Goal: Check status: Check status

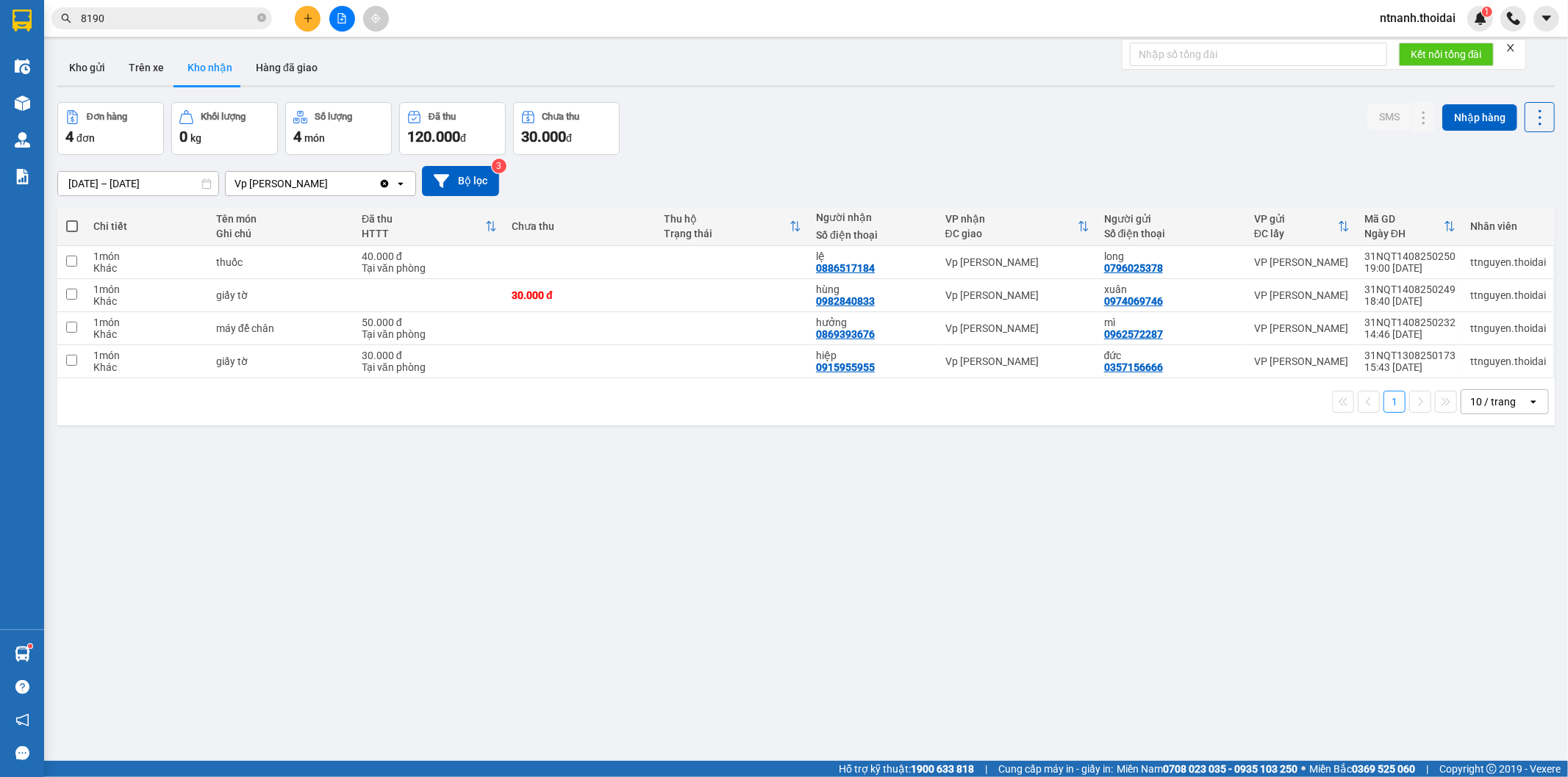
click at [225, 59] on button "Kho nhận" at bounding box center [210, 67] width 69 height 36
click at [362, 259] on div "40.000 đ" at bounding box center [430, 256] width 136 height 12
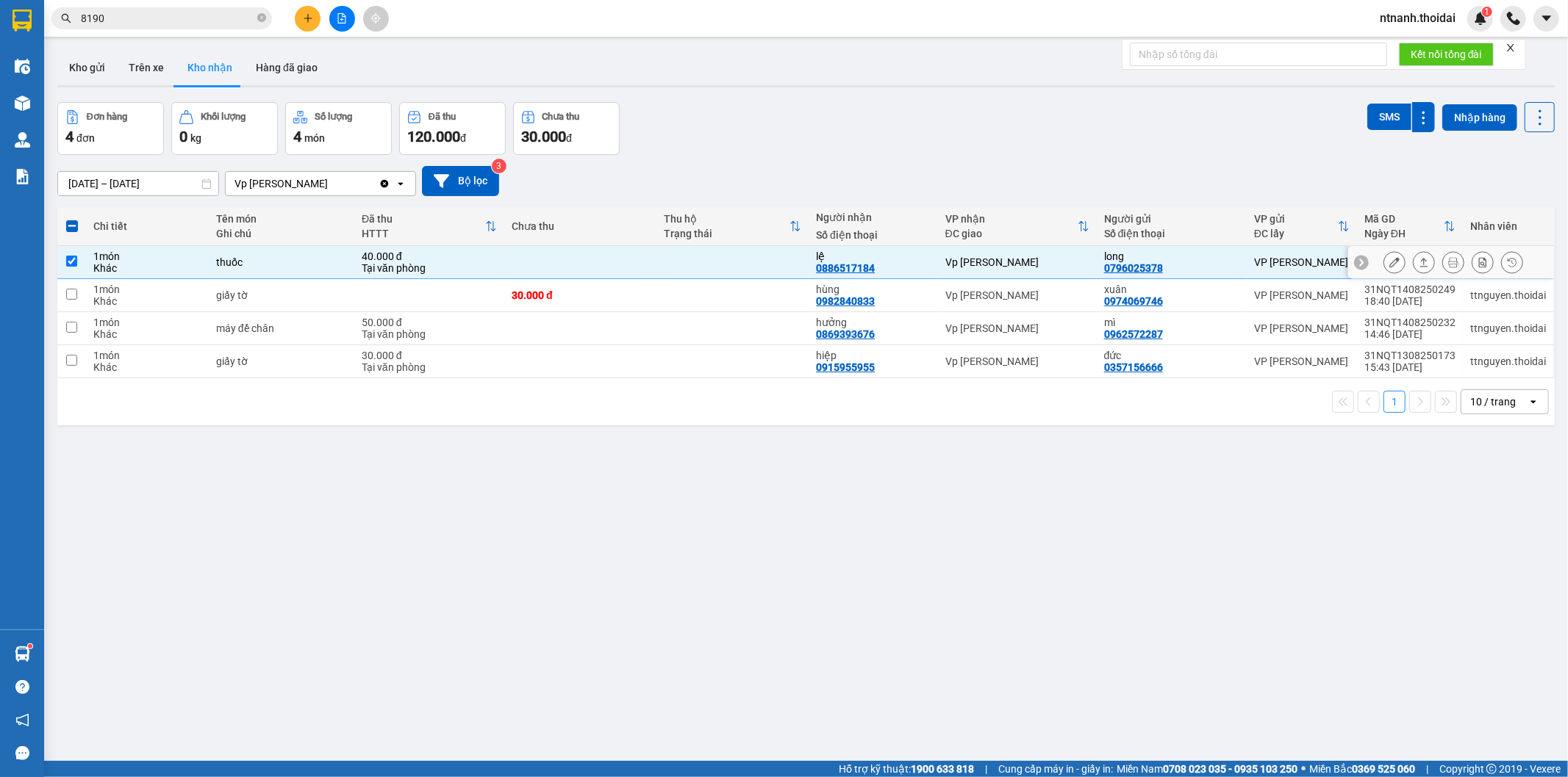
click at [1418, 259] on icon at bounding box center [1424, 262] width 10 height 10
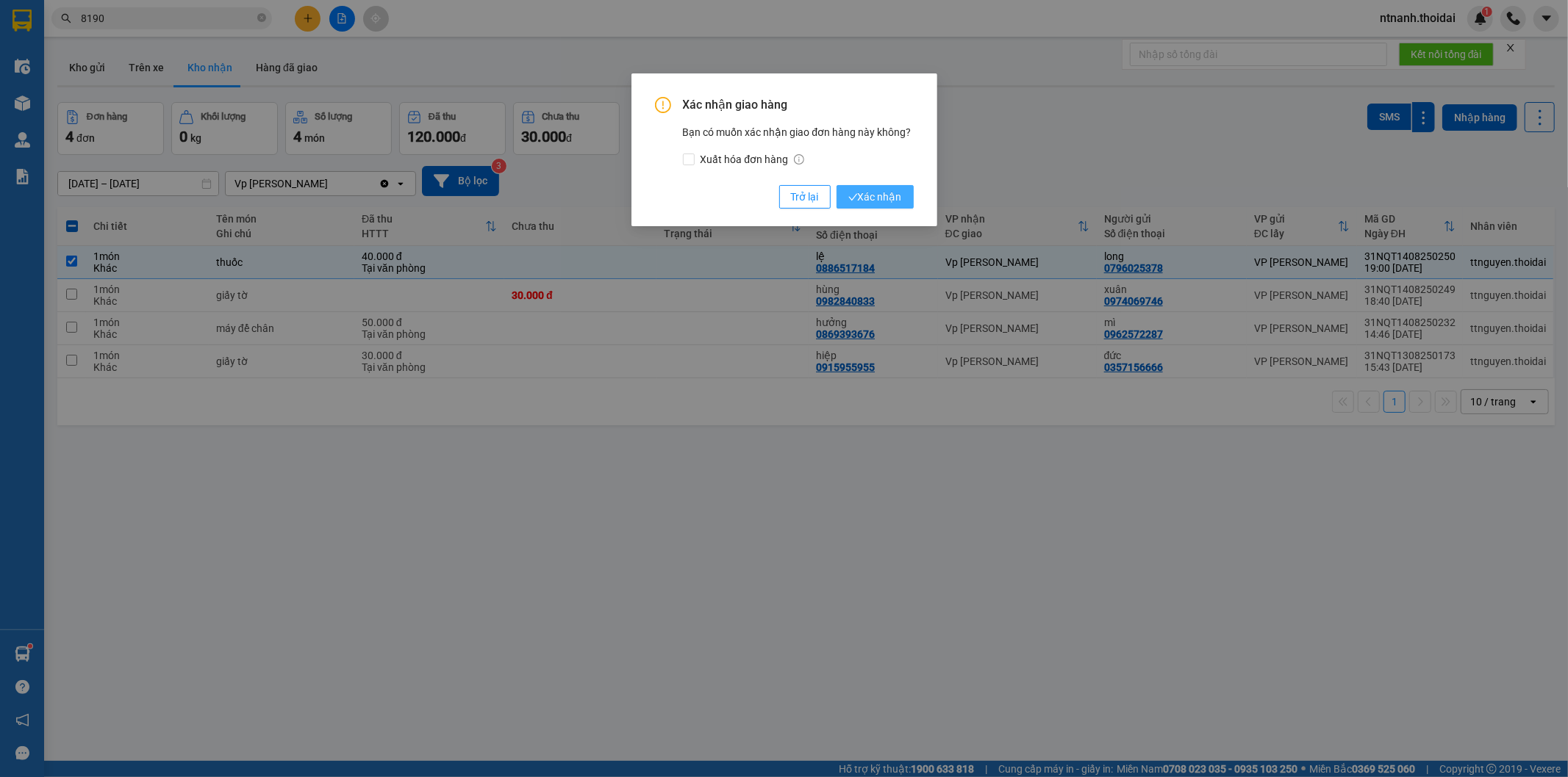
click at [857, 196] on icon "check" at bounding box center [852, 196] width 10 height 10
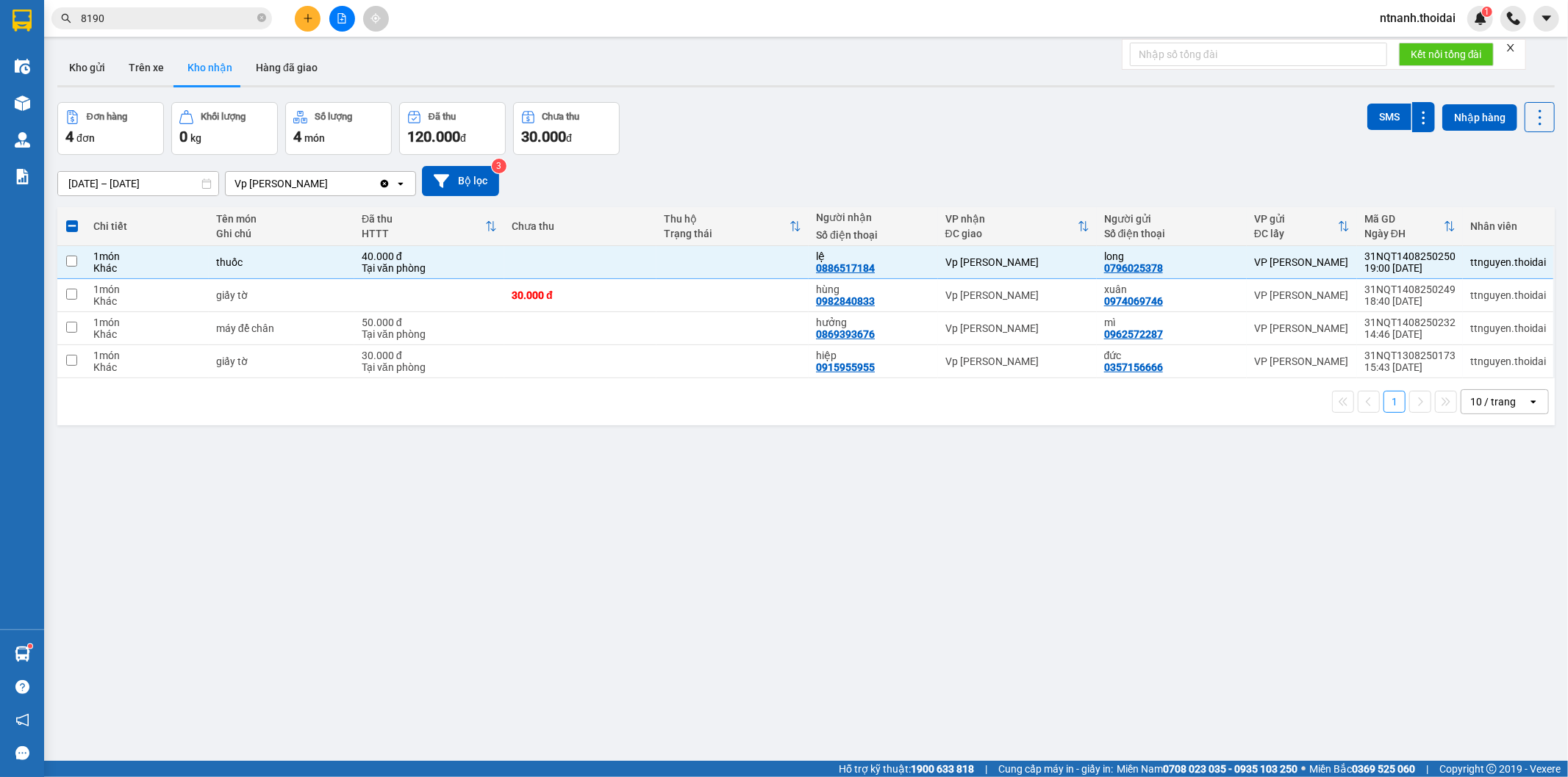
checkbox input "false"
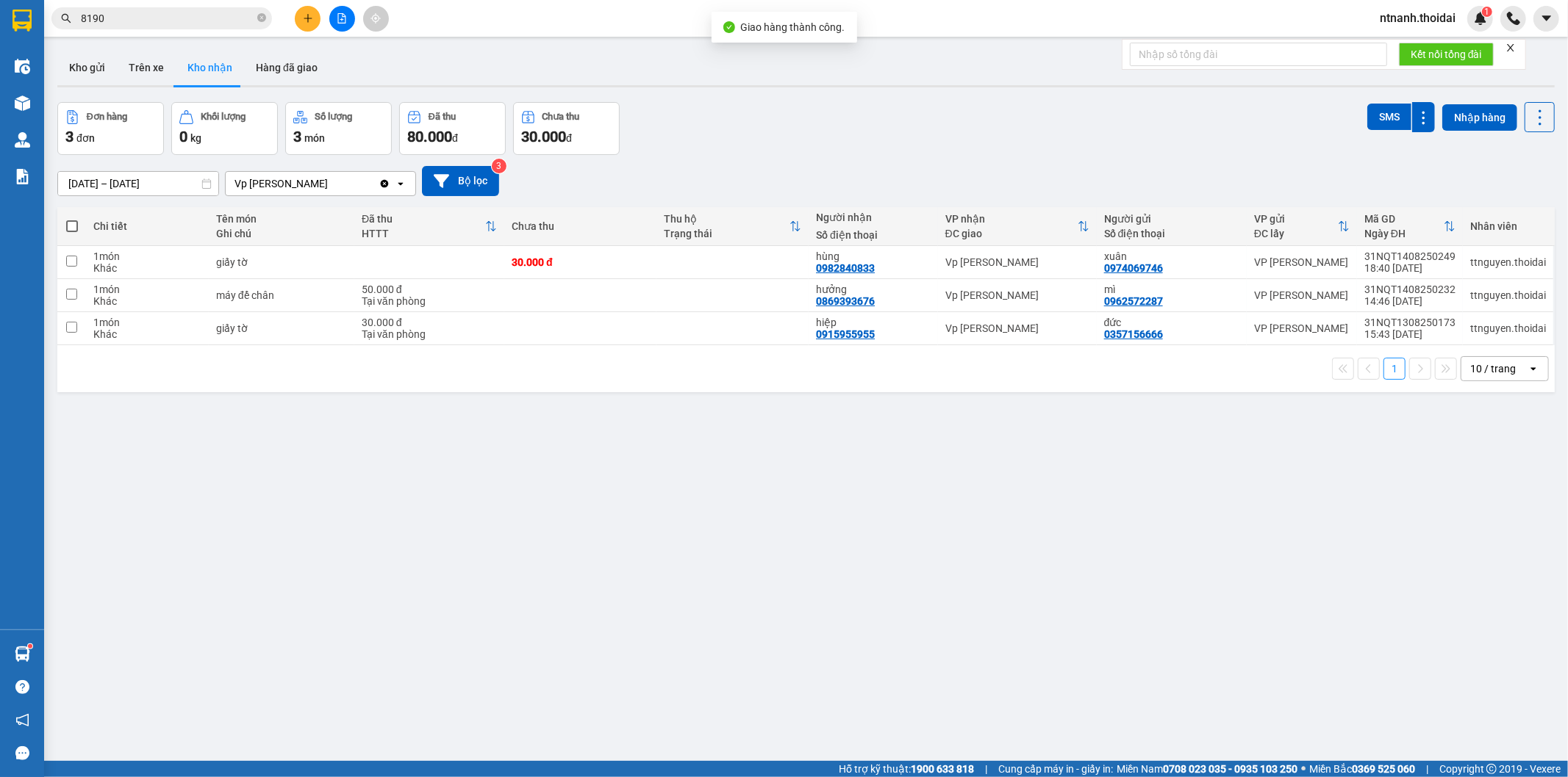
click at [551, 557] on div "ver 1.8.138 Kho gửi Trên xe Kho nhận Hàng đã giao Đơn hàng 3 đơn Khối lượng 0 k…" at bounding box center [805, 433] width 1509 height 777
click at [631, 373] on div "1 10 / trang open" at bounding box center [806, 369] width 1485 height 25
click at [310, 71] on button "Hàng đã giao" at bounding box center [287, 67] width 85 height 36
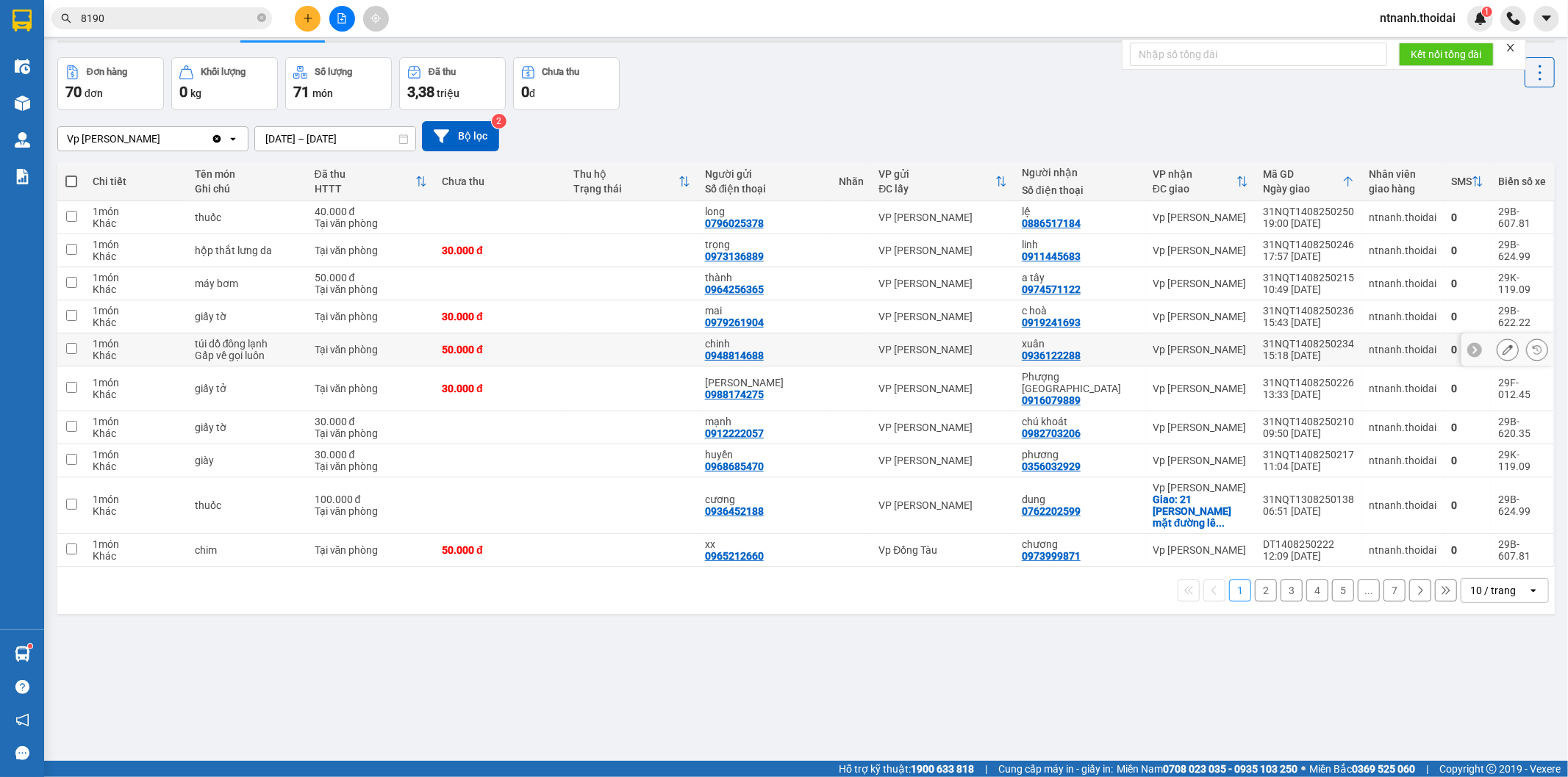
scroll to position [55, 0]
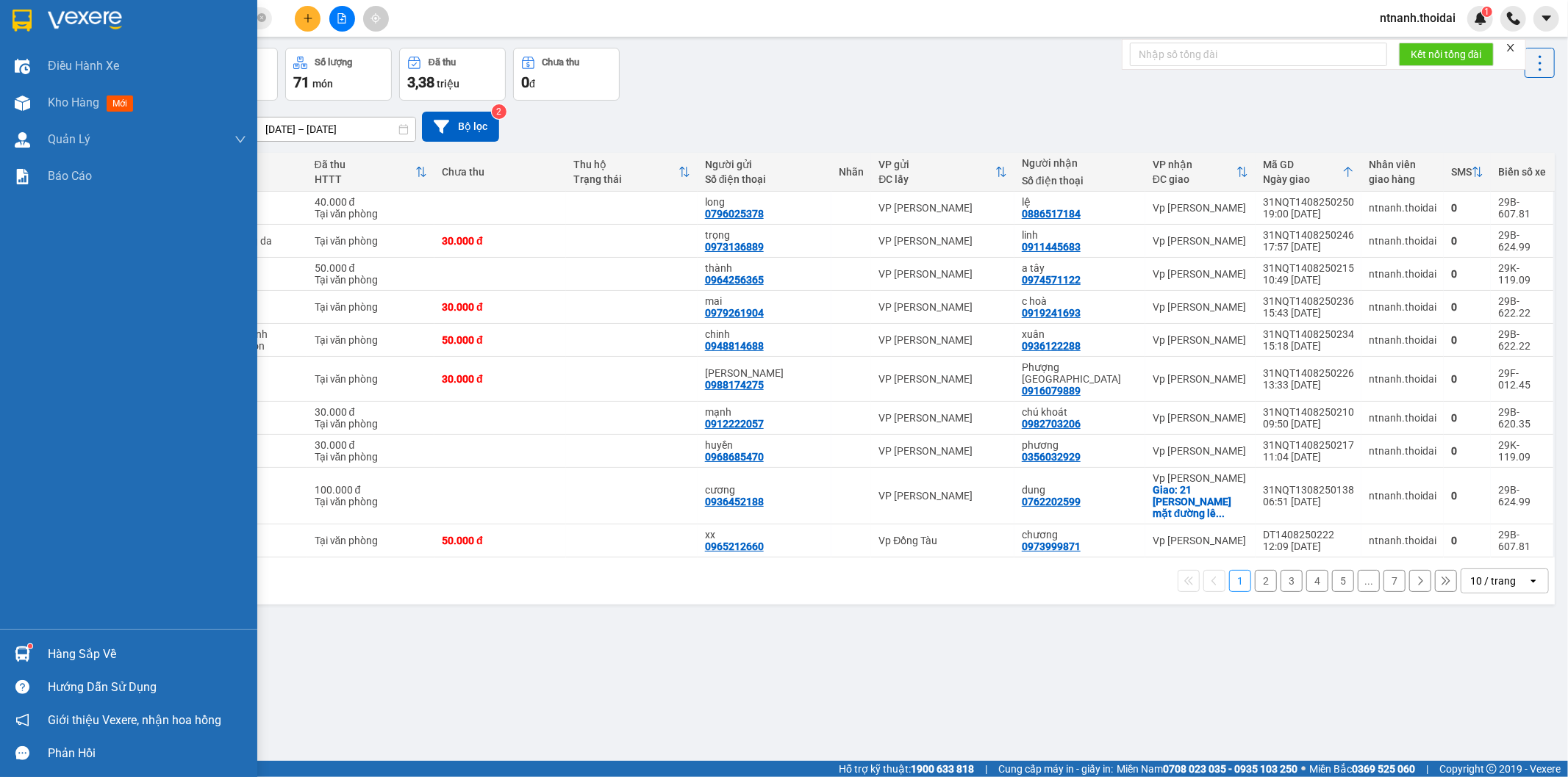
click at [72, 637] on div "Hàng sắp về Hướng dẫn sử dụng Giới thiệu Vexere, nhận hoa hồng Phản hồi" at bounding box center [129, 699] width 257 height 140
click at [74, 639] on div "Hàng sắp về" at bounding box center [129, 654] width 257 height 33
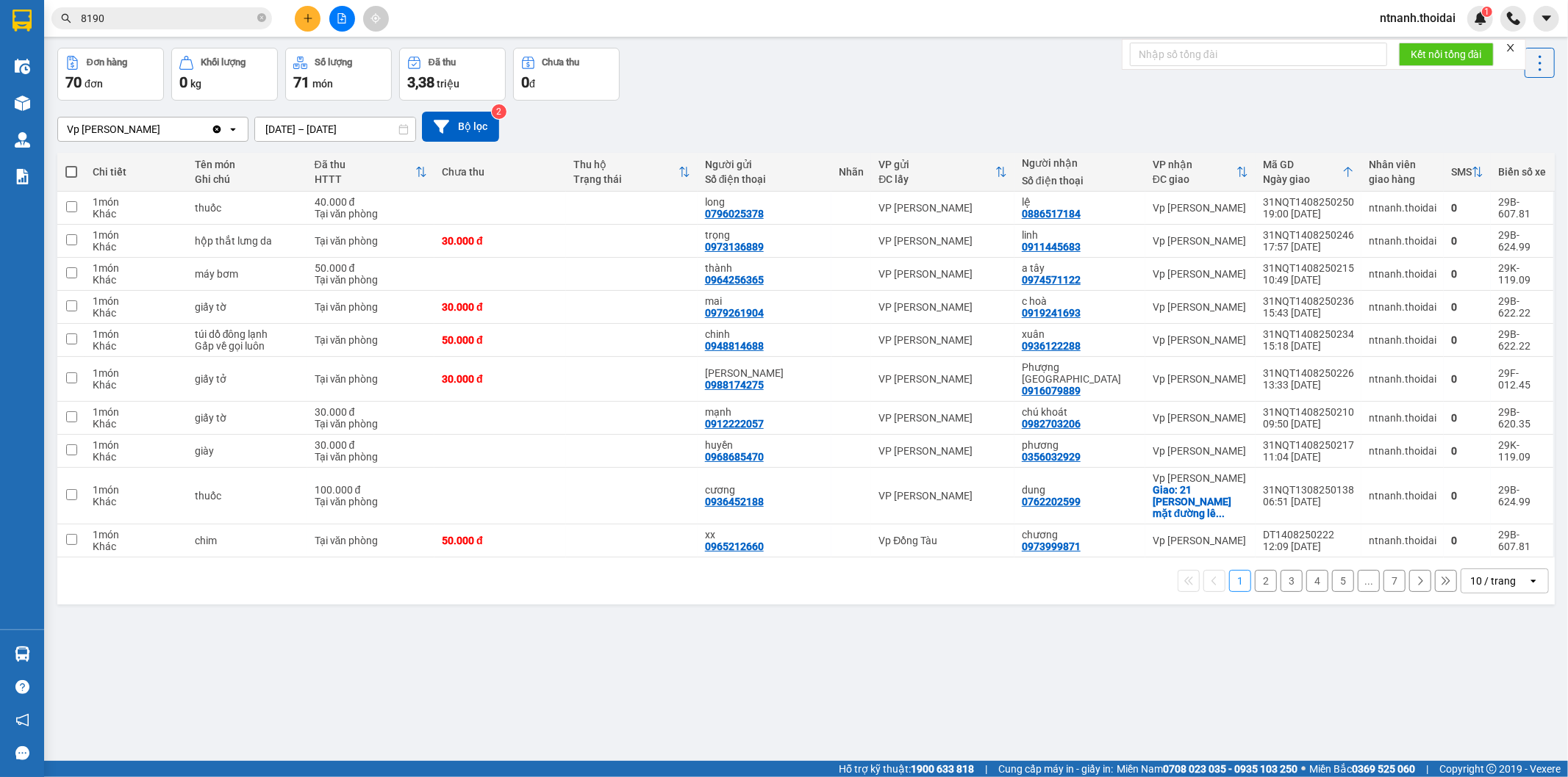
click at [854, 729] on section "Kết quả tìm kiếm ( 7 ) Bộ lọc Mã ĐH Trạng thái Món hàng Thu hộ Tổng cước Chưa c…" at bounding box center [784, 388] width 1568 height 777
click at [1255, 570] on button "2" at bounding box center [1265, 581] width 22 height 22
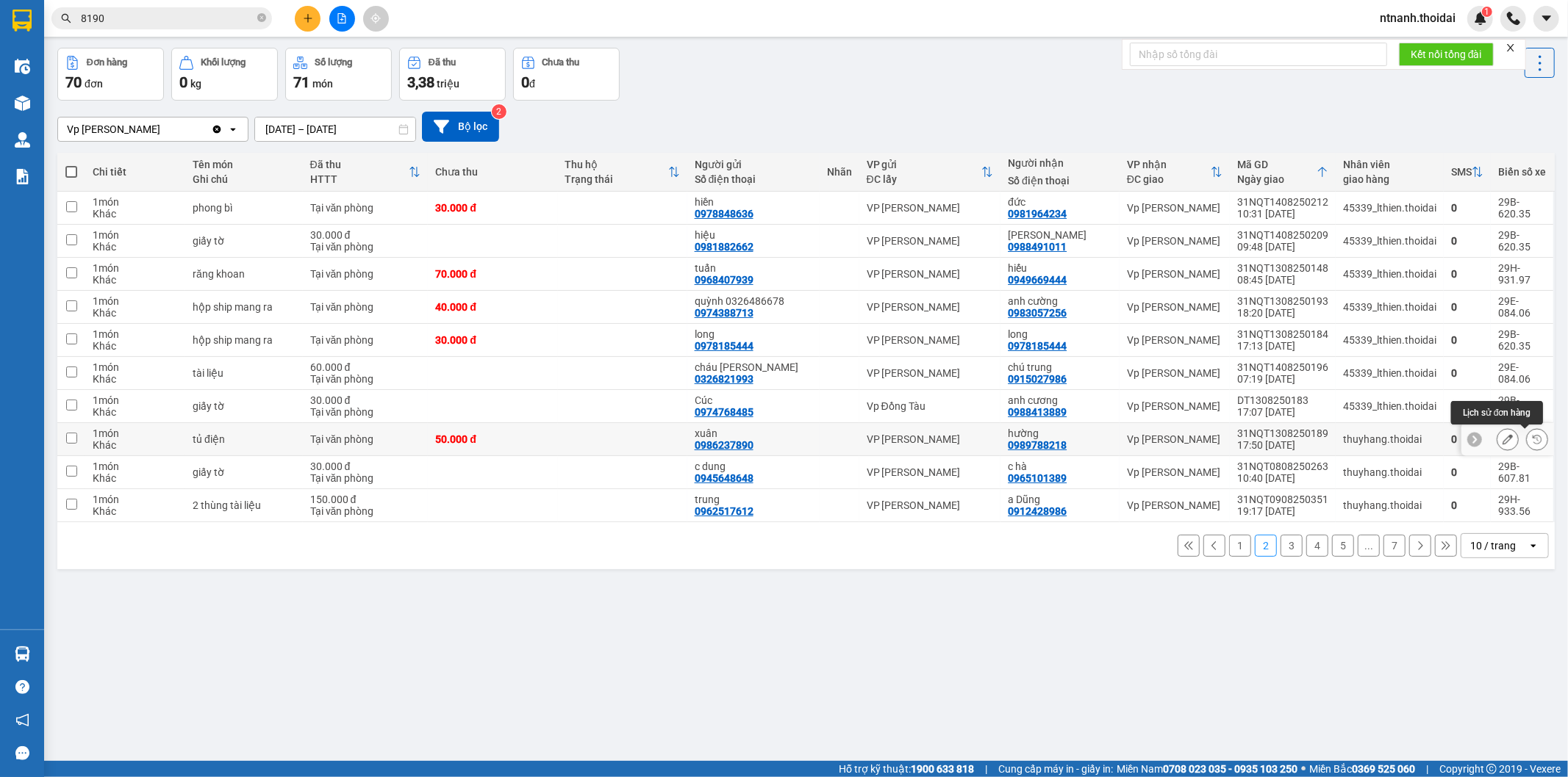
click at [1531, 441] on icon at bounding box center [1537, 440] width 10 height 10
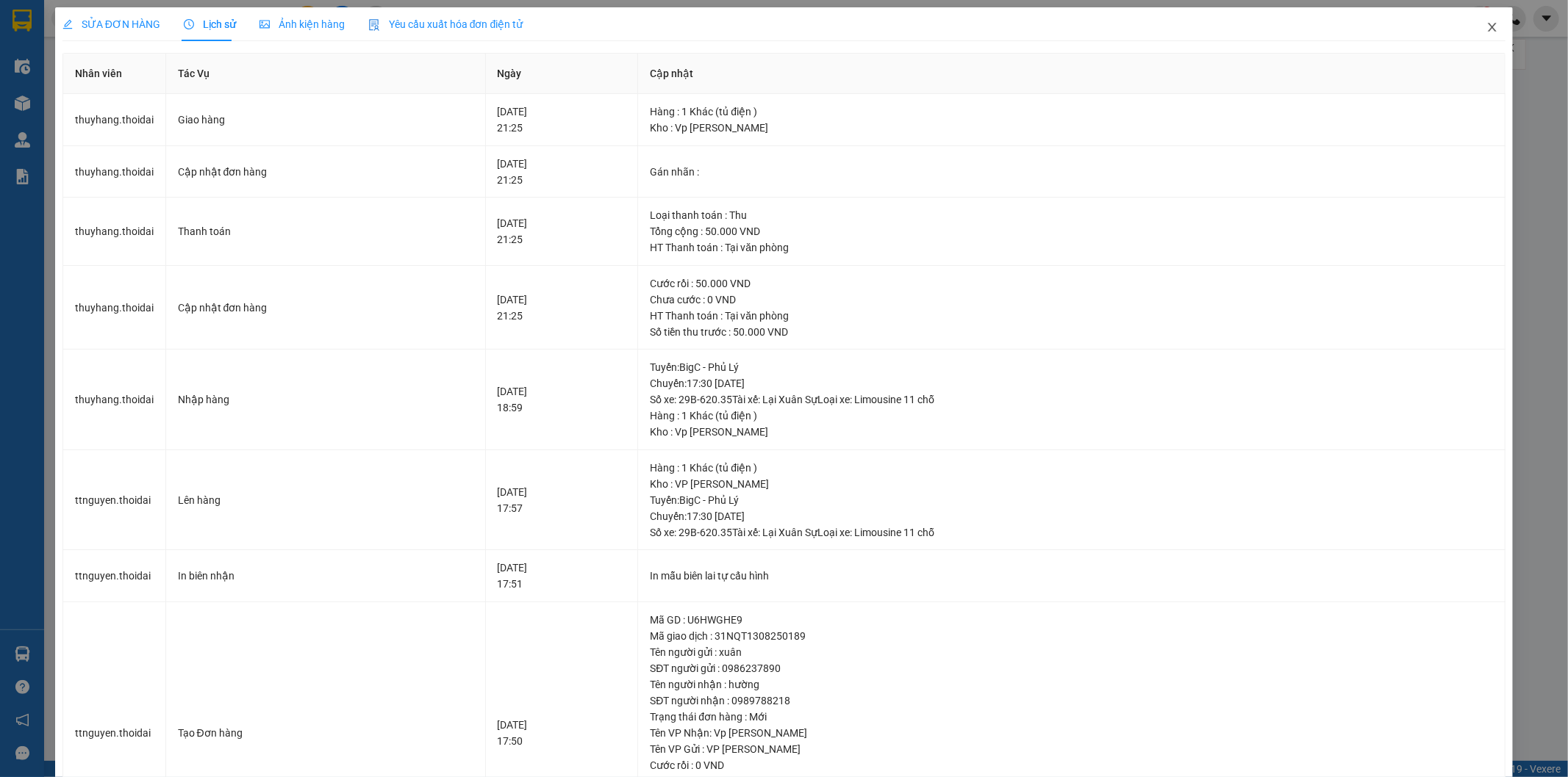
click at [1491, 27] on span "Close" at bounding box center [1491, 27] width 41 height 41
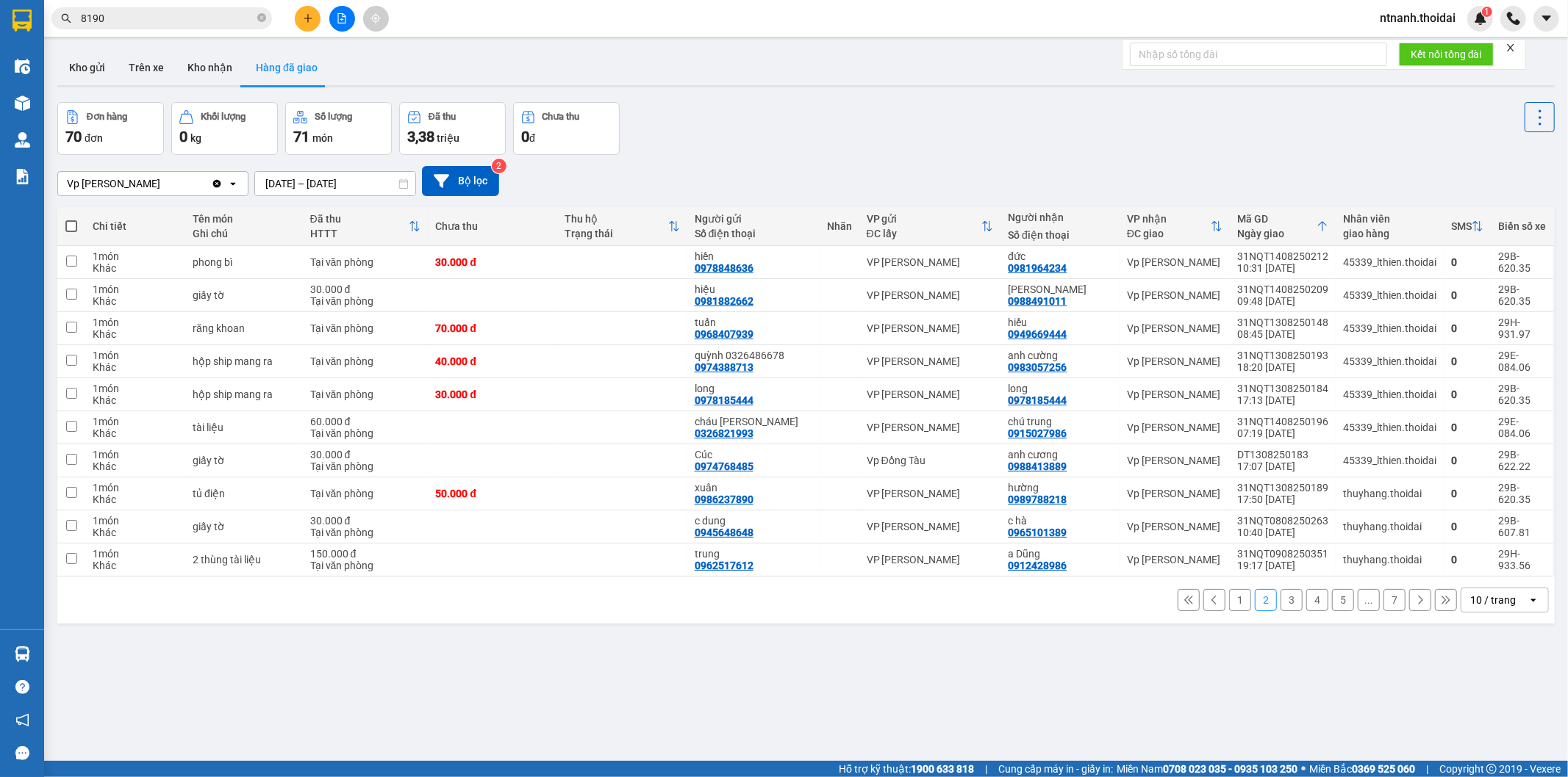
click at [1229, 610] on button "1" at bounding box center [1239, 600] width 22 height 22
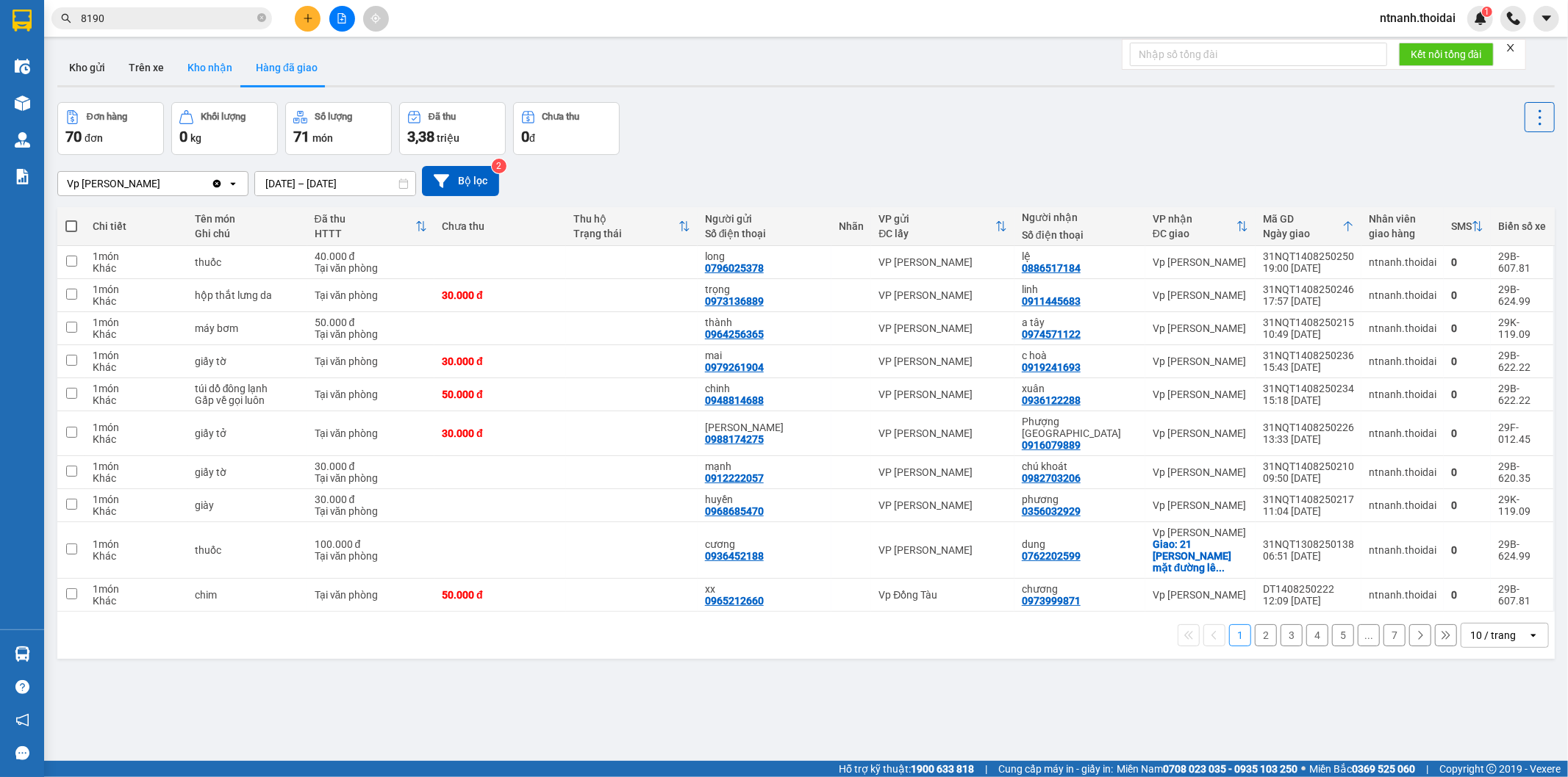
click at [183, 69] on button "Kho nhận" at bounding box center [210, 67] width 69 height 36
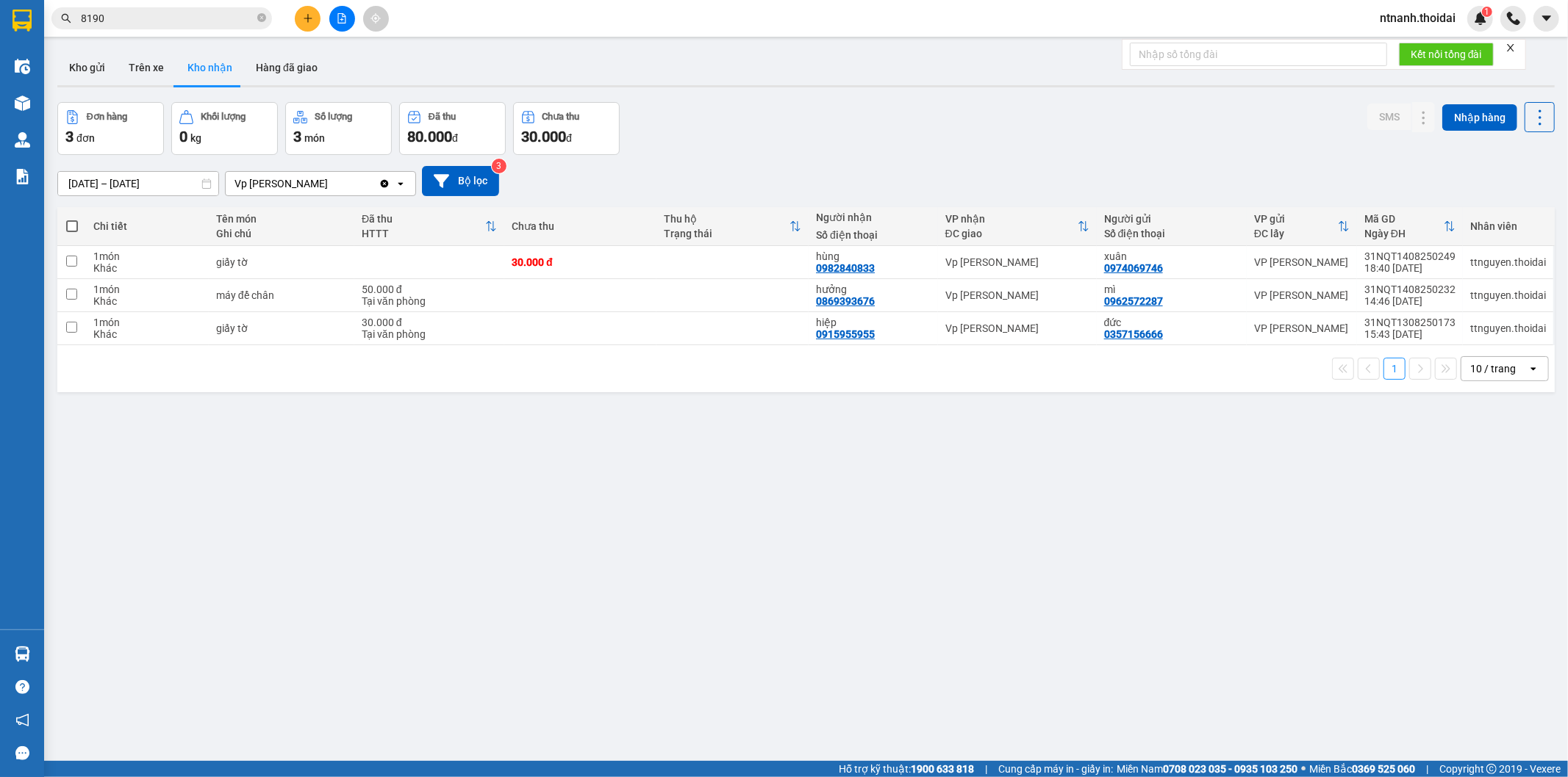
click at [1121, 534] on div "ver 1.8.138 Kho gửi Trên xe Kho nhận Hàng đã giao Đơn hàng 3 đơn Khối lượng 0 k…" at bounding box center [805, 433] width 1509 height 777
click at [101, 64] on button "Kho gửi" at bounding box center [87, 67] width 59 height 36
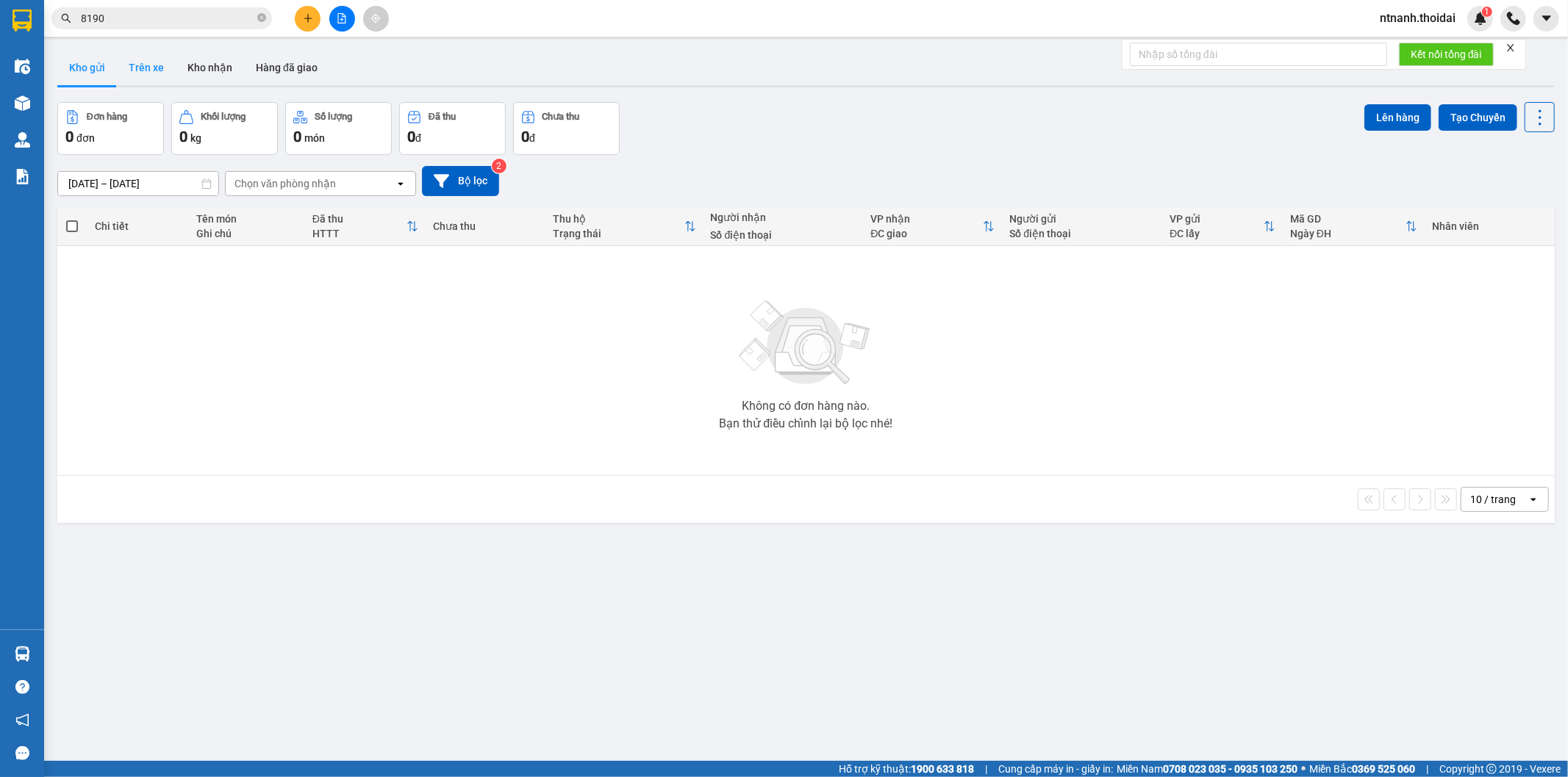
click at [159, 64] on button "Trên xe" at bounding box center [146, 67] width 59 height 36
